Goal: Task Accomplishment & Management: Manage account settings

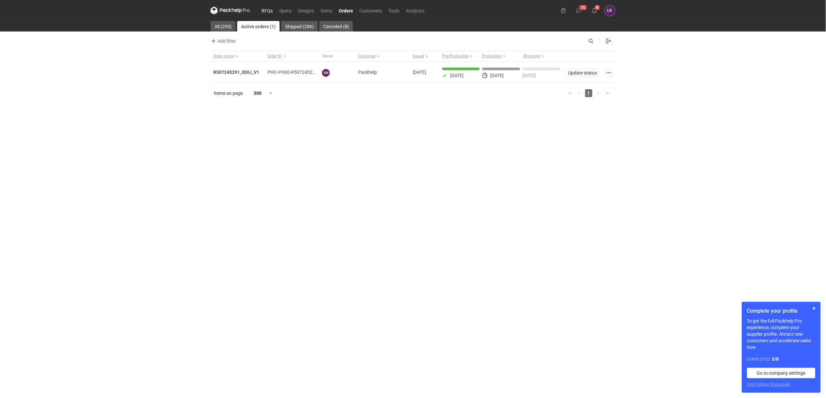
click at [270, 11] on link "RFQs" at bounding box center [267, 11] width 18 height 8
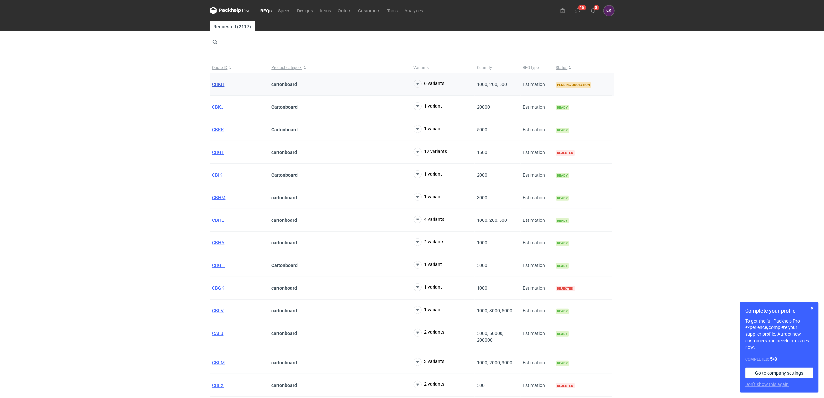
click at [218, 83] on span "CBKH" at bounding box center [219, 84] width 12 height 5
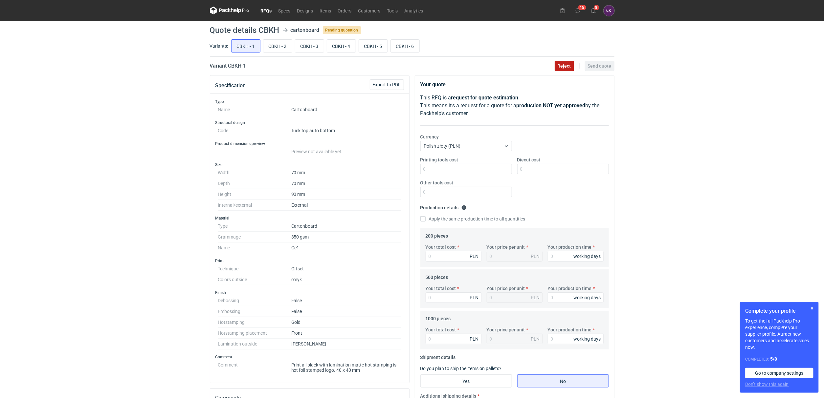
click at [565, 66] on span "Reject" at bounding box center [564, 66] width 13 height 5
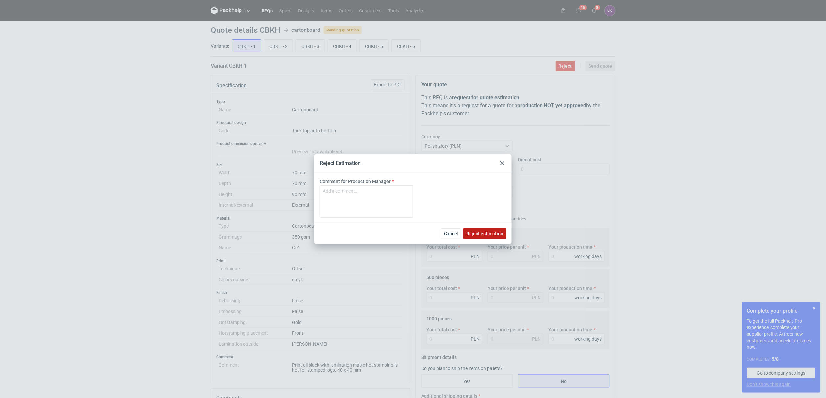
click at [480, 235] on span "Reject estimation" at bounding box center [484, 234] width 37 height 5
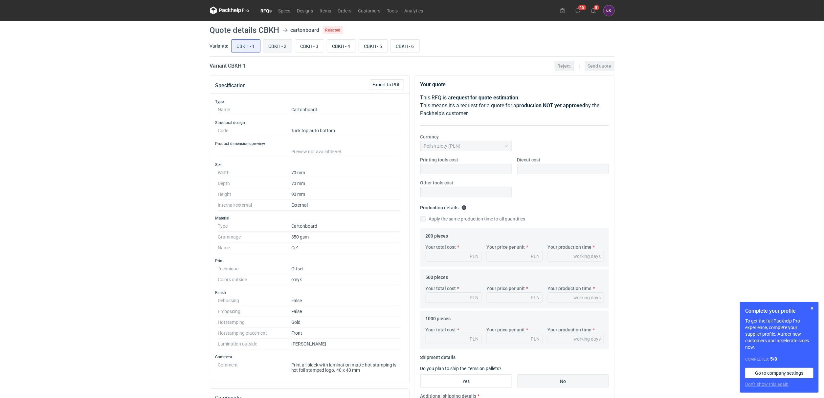
click at [283, 48] on input "CBKH - 2" at bounding box center [277, 46] width 29 height 12
radio input "true"
click at [575, 65] on div "Reject Send quote" at bounding box center [583, 66] width 62 height 11
click at [567, 67] on span "Reject" at bounding box center [564, 66] width 13 height 5
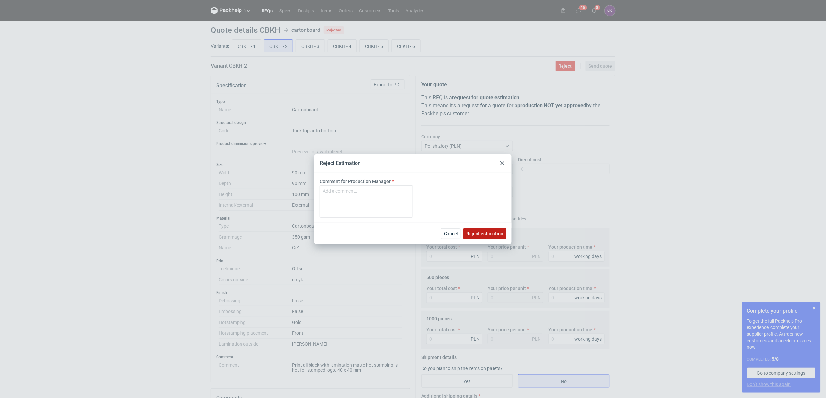
click at [489, 232] on span "Reject estimation" at bounding box center [484, 234] width 37 height 5
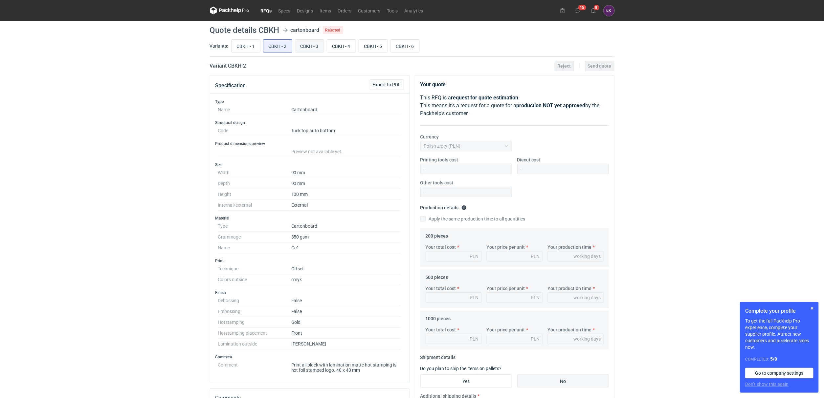
click at [306, 48] on input "CBKH - 3" at bounding box center [309, 46] width 29 height 12
radio input "true"
click at [563, 64] on span "Reject" at bounding box center [564, 66] width 13 height 5
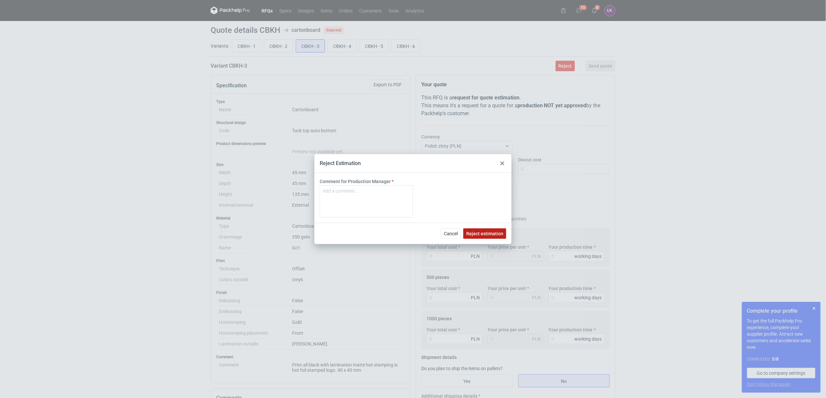
click at [478, 234] on span "Reject estimation" at bounding box center [484, 234] width 37 height 5
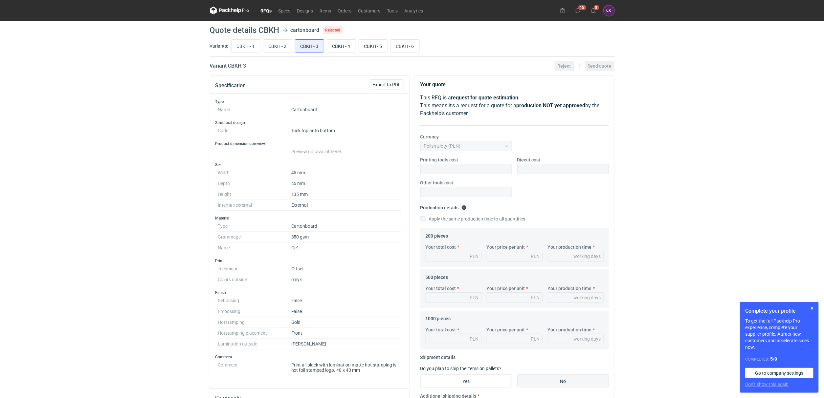
click at [344, 46] on input "CBKH - 4" at bounding box center [341, 46] width 29 height 12
radio input "true"
click at [563, 67] on span "Reject" at bounding box center [564, 66] width 13 height 5
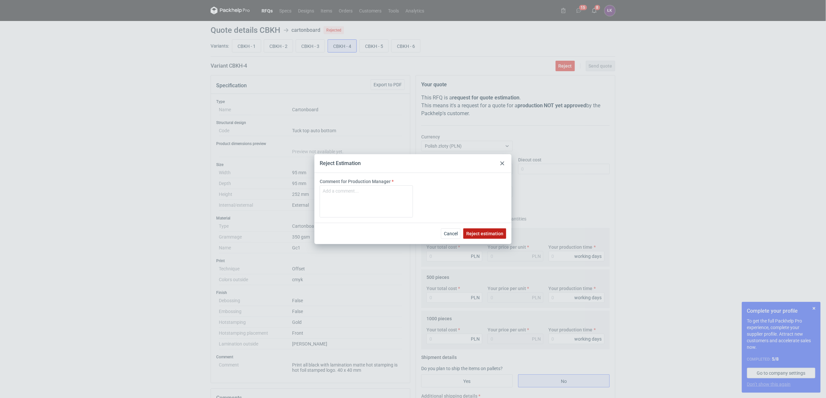
click at [485, 234] on span "Reject estimation" at bounding box center [484, 234] width 37 height 5
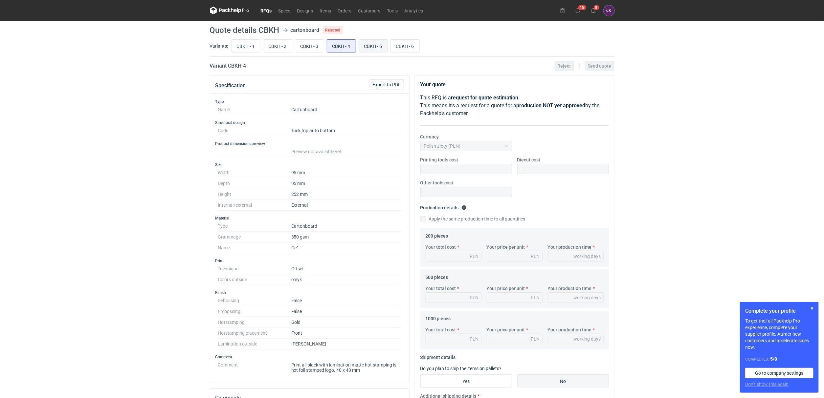
click at [382, 49] on input "CBKH - 5" at bounding box center [373, 46] width 29 height 12
radio input "true"
click at [567, 69] on button "Reject" at bounding box center [564, 66] width 19 height 11
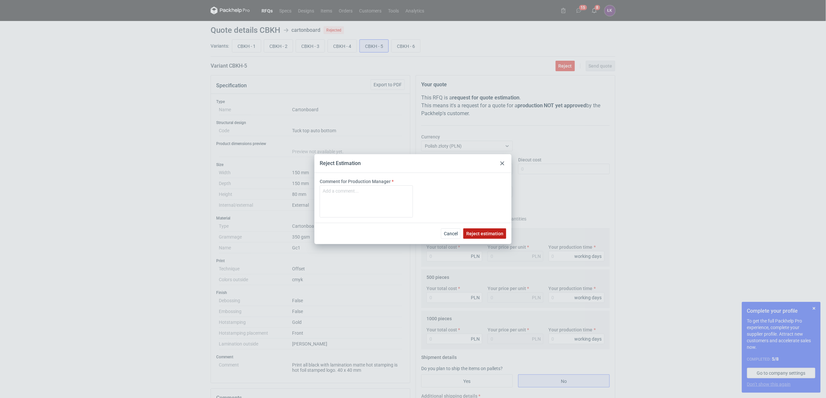
click at [492, 235] on span "Reject estimation" at bounding box center [484, 234] width 37 height 5
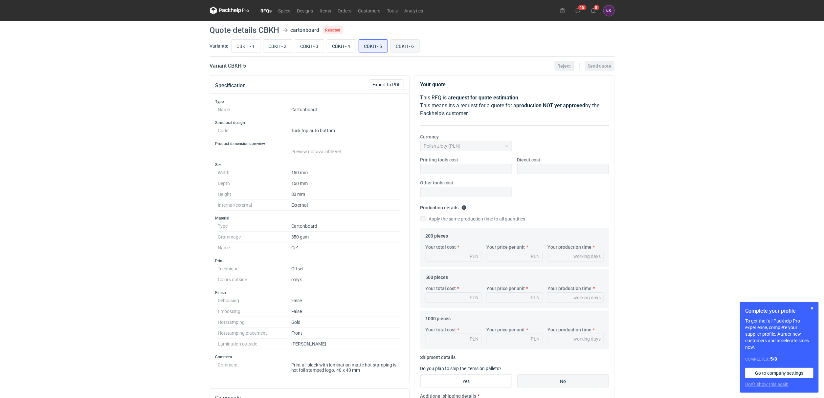
click at [411, 44] on input "CBKH - 6" at bounding box center [405, 46] width 29 height 12
radio input "true"
click at [566, 67] on span "Reject" at bounding box center [564, 66] width 13 height 5
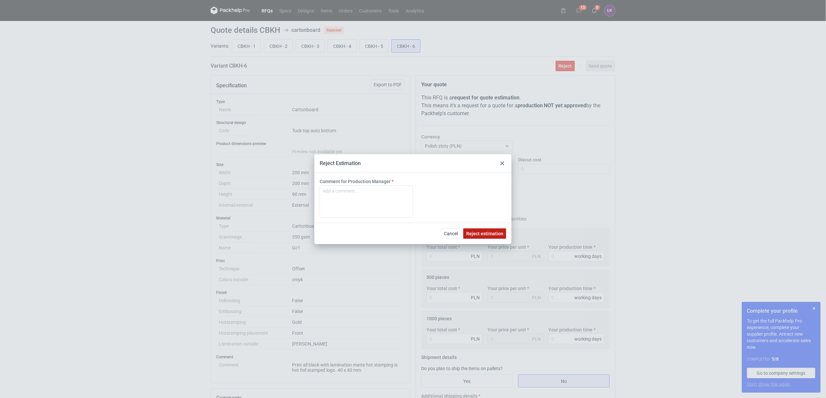
click at [486, 232] on span "Reject estimation" at bounding box center [484, 234] width 37 height 5
click at [136, 164] on div "Reject Estimation Comment for Production Manager Cancel Reject estimation" at bounding box center [413, 199] width 826 height 398
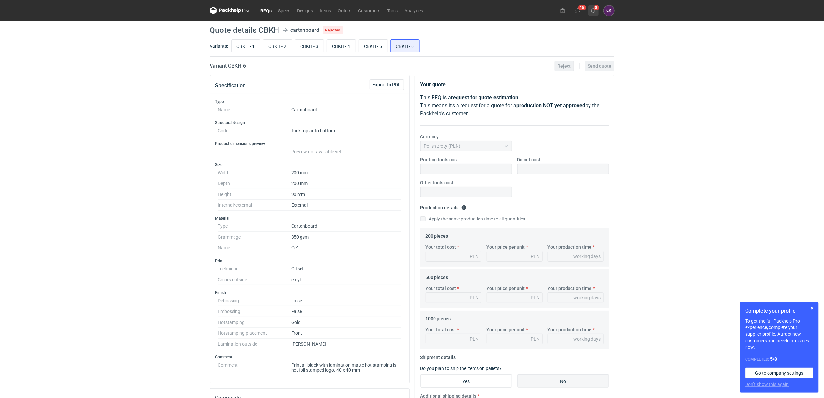
click at [597, 10] on button "8" at bounding box center [593, 10] width 11 height 11
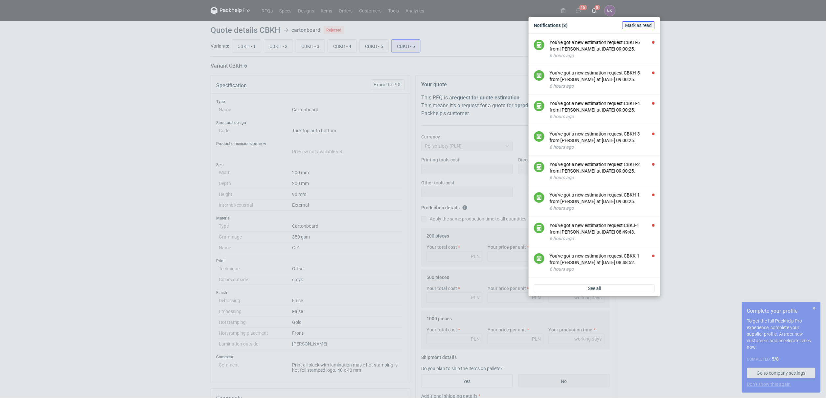
click at [641, 28] on span "Mark as read" at bounding box center [638, 25] width 27 height 5
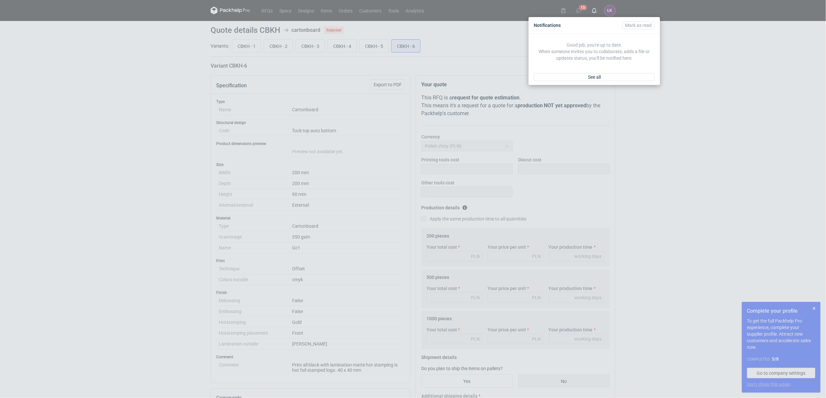
drag, startPoint x: 694, startPoint y: 78, endPoint x: 697, endPoint y: 77, distance: 3.5
click at [694, 79] on div "Notifications [PERSON_NAME] as read Good job, you're up to date. When someone i…" at bounding box center [413, 199] width 826 height 398
